Goal: Find specific page/section: Find specific page/section

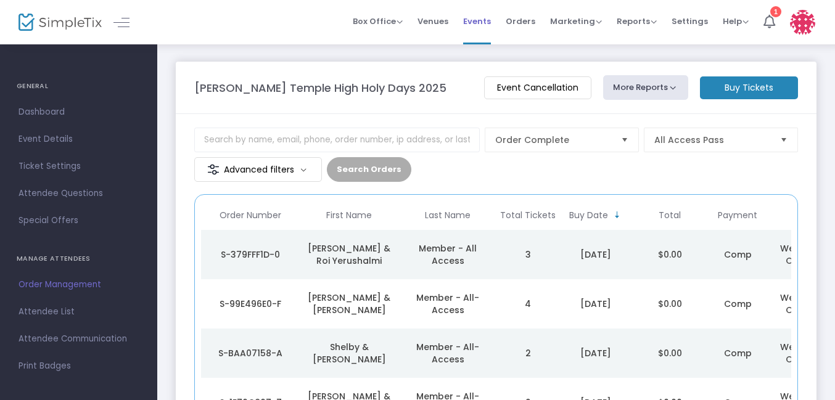
click at [481, 27] on span "Events" at bounding box center [477, 21] width 28 height 31
